Goal: Task Accomplishment & Management: Use online tool/utility

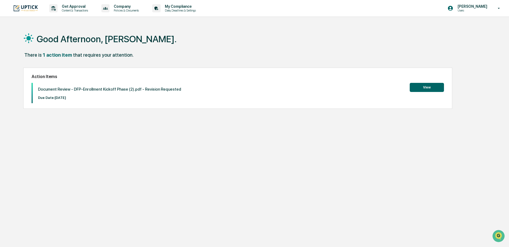
click at [425, 89] on button "View" at bounding box center [427, 87] width 34 height 9
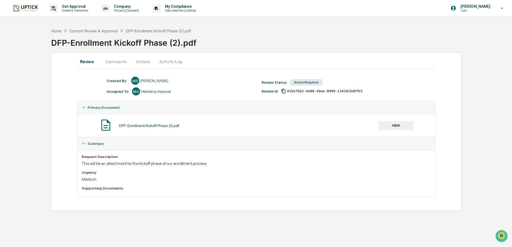
click at [115, 61] on button "Comments" at bounding box center [116, 61] width 30 height 13
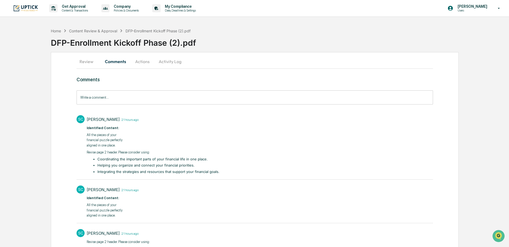
click at [143, 59] on button "Actions" at bounding box center [142, 61] width 24 height 13
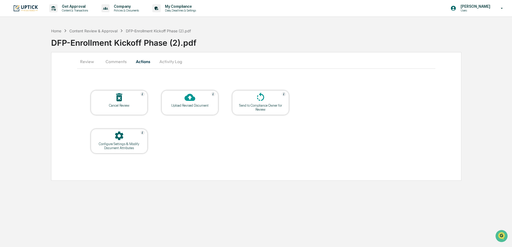
click at [263, 110] on div "Send to Compliance Owner for Review" at bounding box center [260, 108] width 48 height 8
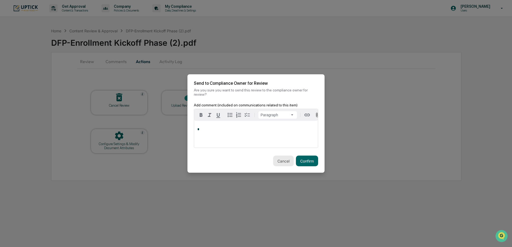
click at [286, 161] on button "Cancel" at bounding box center [283, 161] width 21 height 11
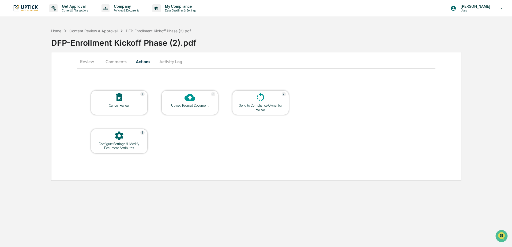
click at [176, 66] on button "Activity Log" at bounding box center [170, 61] width 31 height 13
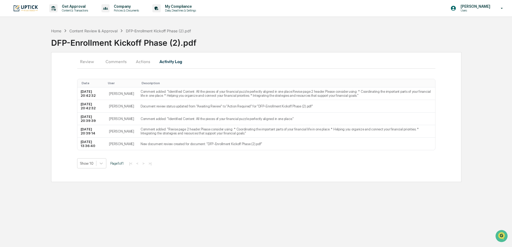
click at [144, 64] on button "Actions" at bounding box center [143, 61] width 24 height 13
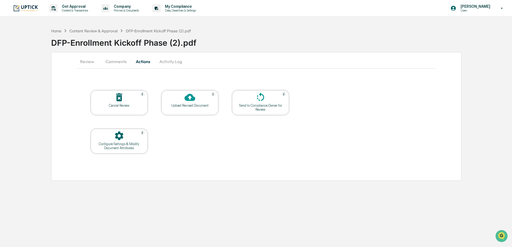
click at [192, 107] on div "Upload Revised Document" at bounding box center [190, 106] width 48 height 4
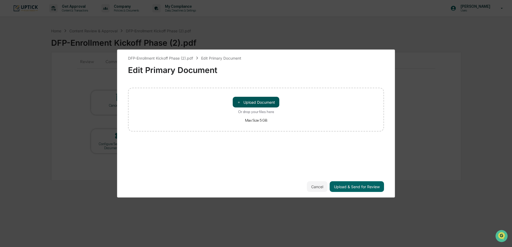
click at [257, 102] on button "＋ Upload Document" at bounding box center [256, 102] width 47 height 11
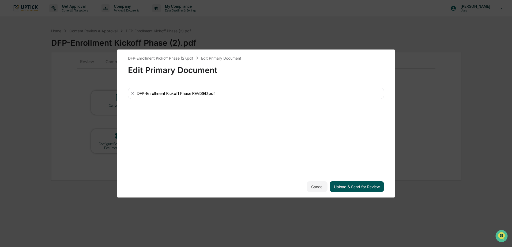
click at [348, 187] on button "Upload & Send for Review" at bounding box center [357, 187] width 54 height 11
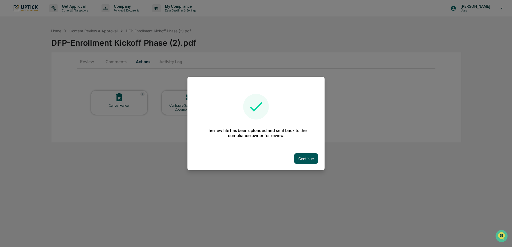
click at [312, 159] on button "Continue" at bounding box center [306, 158] width 24 height 11
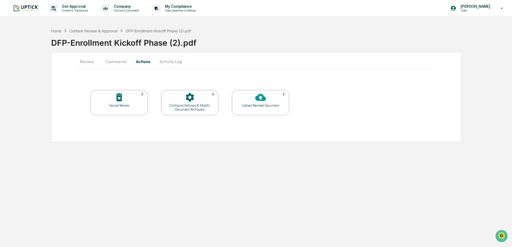
click at [109, 62] on button "Comments" at bounding box center [116, 61] width 30 height 13
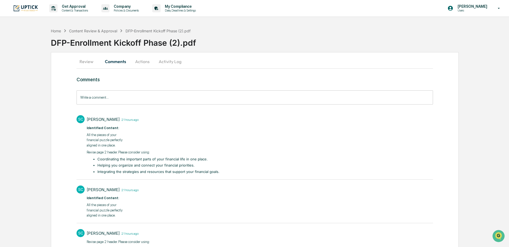
click at [142, 62] on button "Actions" at bounding box center [142, 61] width 24 height 13
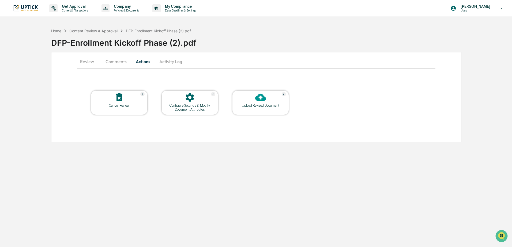
click at [169, 61] on button "Activity Log" at bounding box center [170, 61] width 31 height 13
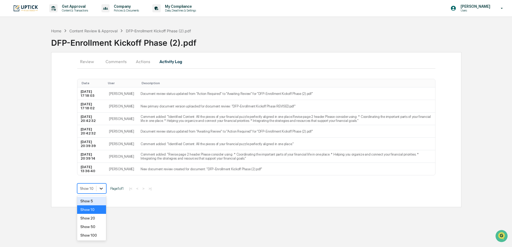
click at [99, 190] on icon at bounding box center [101, 188] width 5 height 5
click at [100, 190] on icon at bounding box center [101, 188] width 5 height 5
click at [139, 60] on button "Actions" at bounding box center [143, 61] width 24 height 13
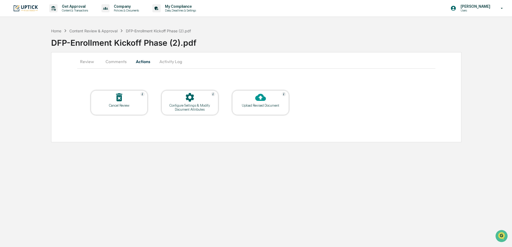
click at [93, 61] on button "Review" at bounding box center [89, 61] width 24 height 13
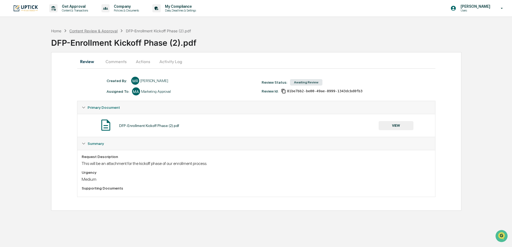
click at [95, 29] on div "Content Review & Approval" at bounding box center [93, 31] width 48 height 5
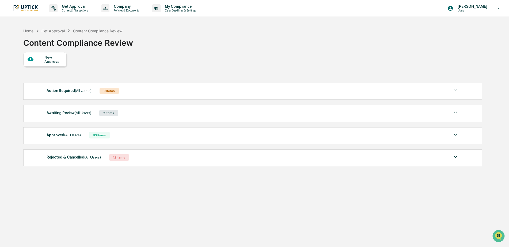
click at [131, 114] on div "Awaiting Review (All Users) 2 Items" at bounding box center [253, 113] width 413 height 7
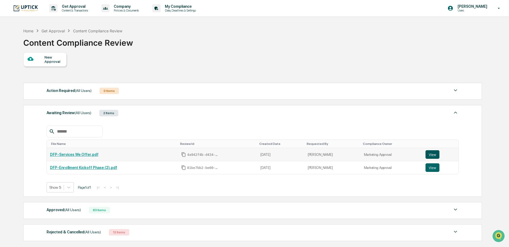
click at [427, 155] on button "View" at bounding box center [433, 155] width 14 height 9
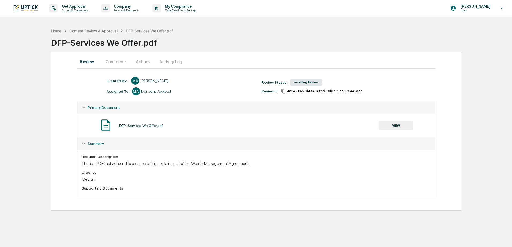
click at [147, 63] on button "Actions" at bounding box center [143, 61] width 24 height 13
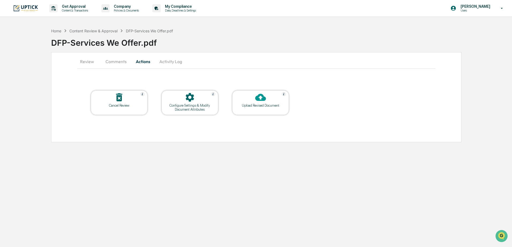
click at [257, 108] on div "Upload Revised Document" at bounding box center [260, 103] width 57 height 25
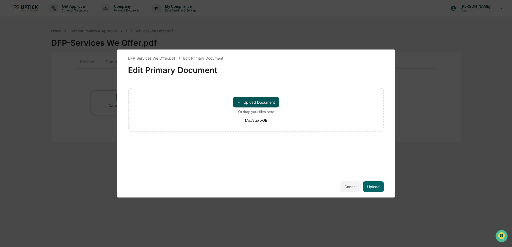
click at [257, 105] on button "＋ Upload Document" at bounding box center [256, 102] width 47 height 11
click at [374, 186] on button "Upload" at bounding box center [373, 187] width 21 height 11
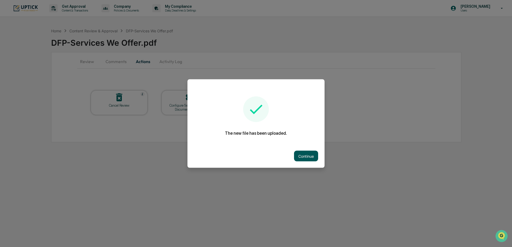
click at [311, 157] on button "Continue" at bounding box center [306, 156] width 24 height 11
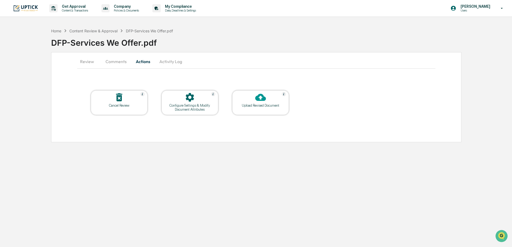
click at [171, 62] on button "Activity Log" at bounding box center [170, 61] width 31 height 13
